Goal: Go to known website: Access a specific website the user already knows

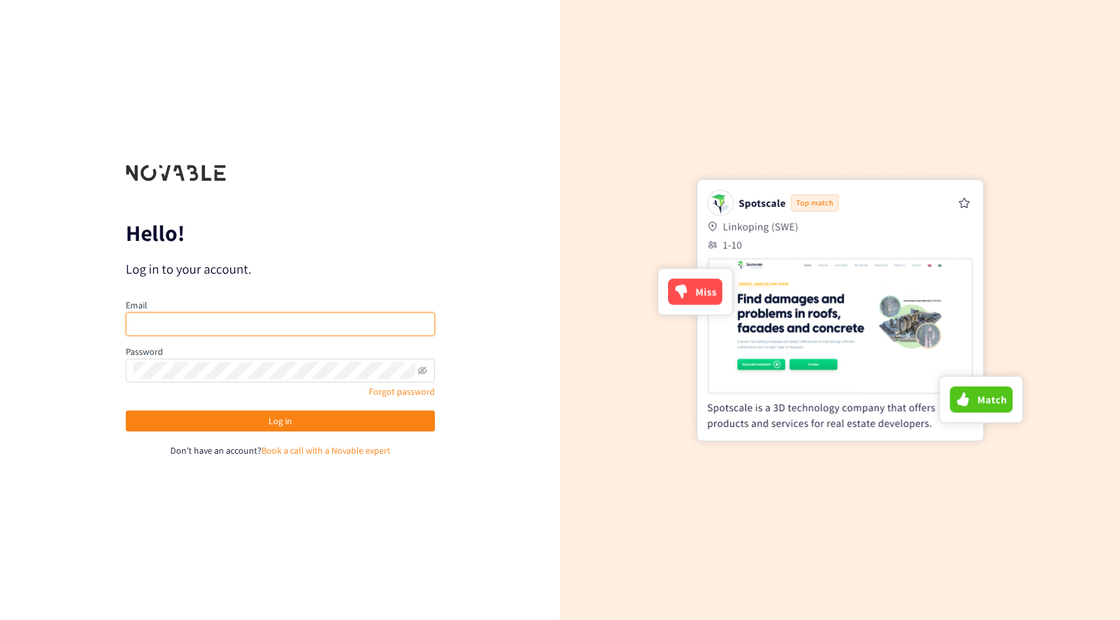
click at [276, 322] on input "email" at bounding box center [280, 324] width 309 height 24
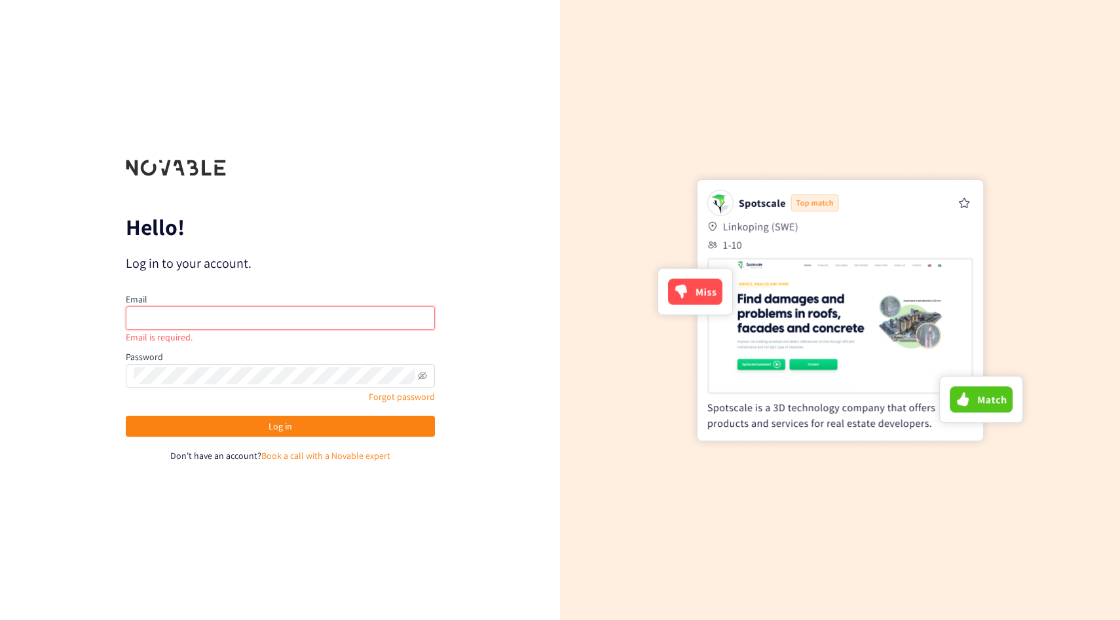
type input "[EMAIL_ADDRESS][DOMAIN_NAME]"
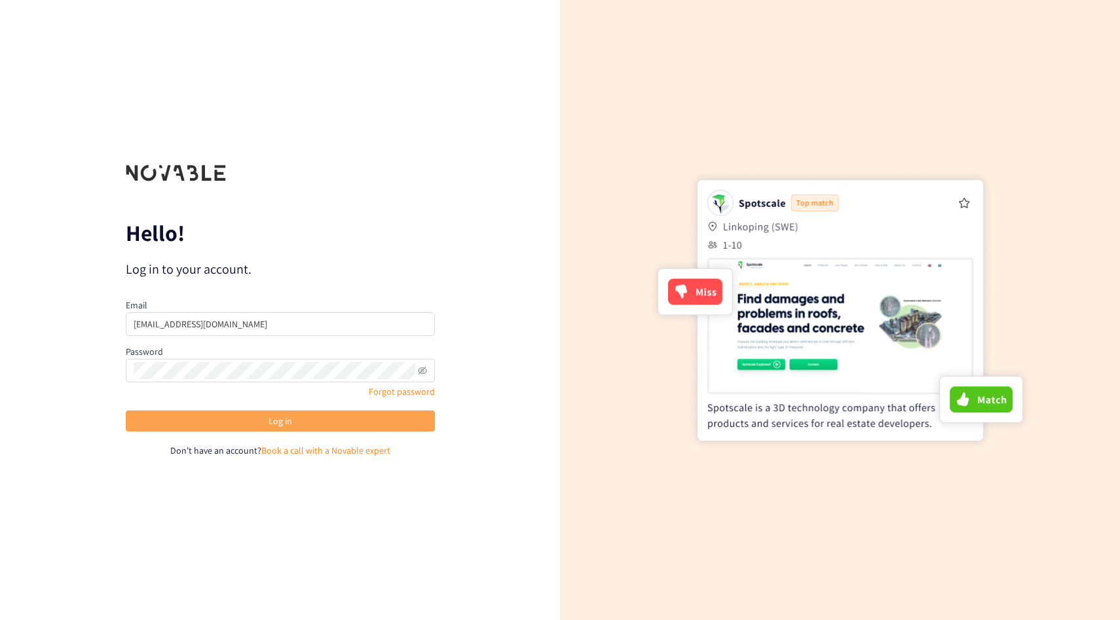
click at [288, 422] on span "Log in" at bounding box center [280, 421] width 24 height 14
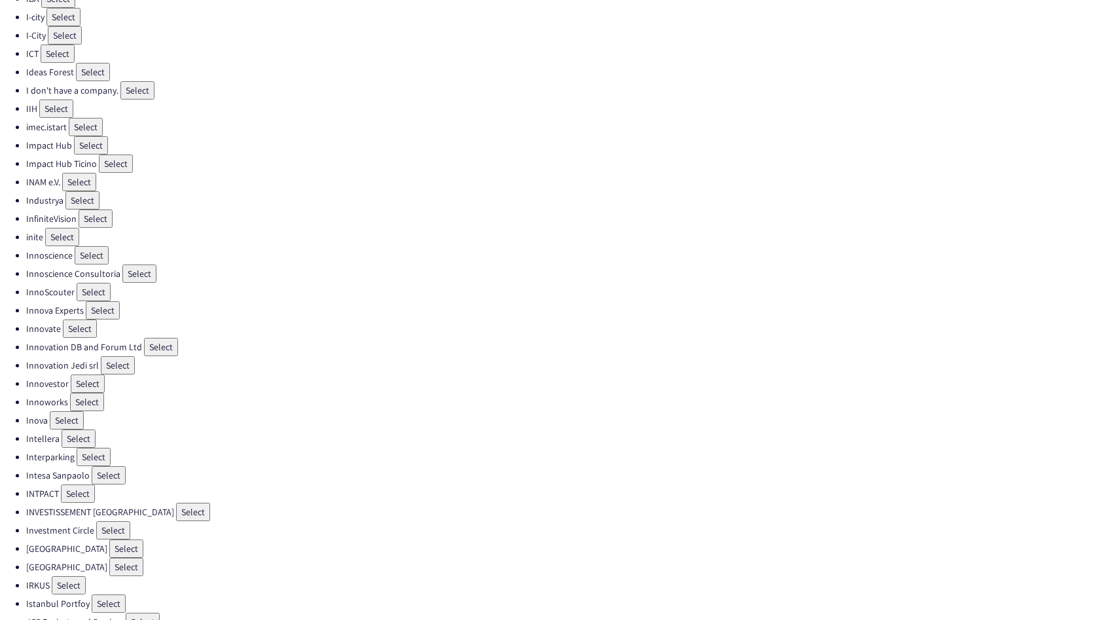
scroll to position [5240, 0]
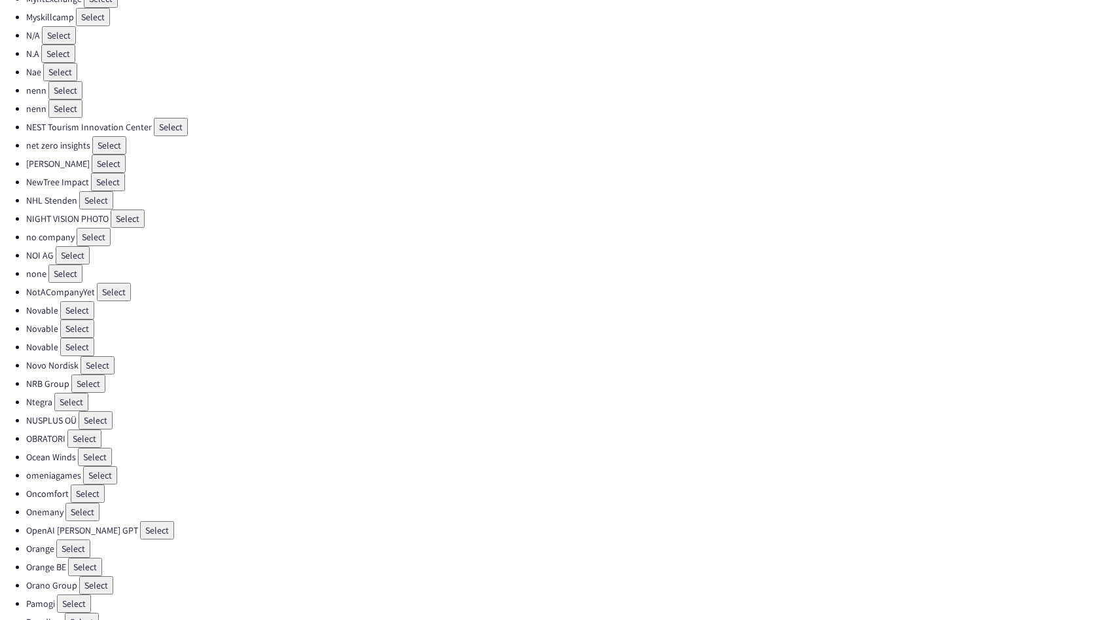
click at [83, 313] on button "Select" at bounding box center [77, 310] width 34 height 18
